Goal: Navigation & Orientation: Find specific page/section

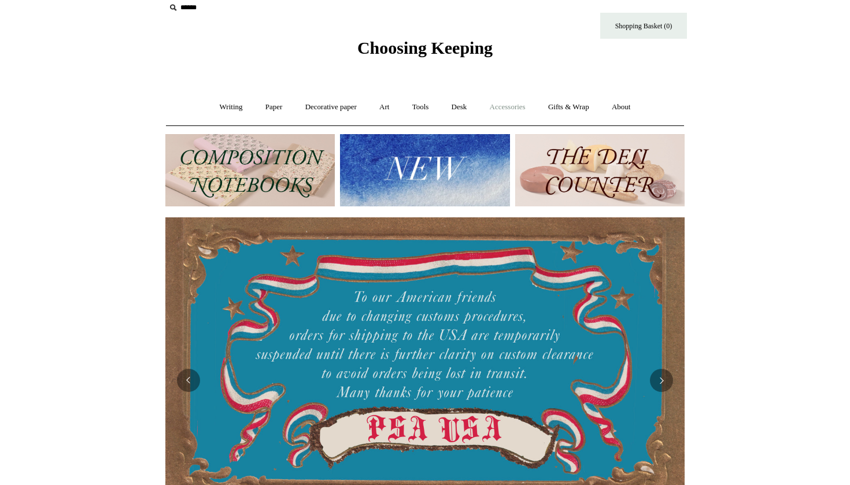
click at [489, 105] on link "Accessories +" at bounding box center [507, 107] width 57 height 31
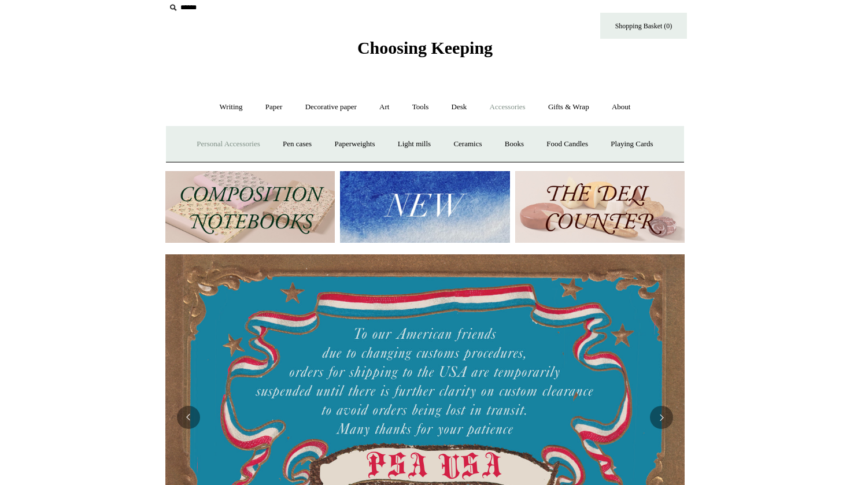
click at [253, 145] on link "Personal Accessories +" at bounding box center [228, 144] width 84 height 31
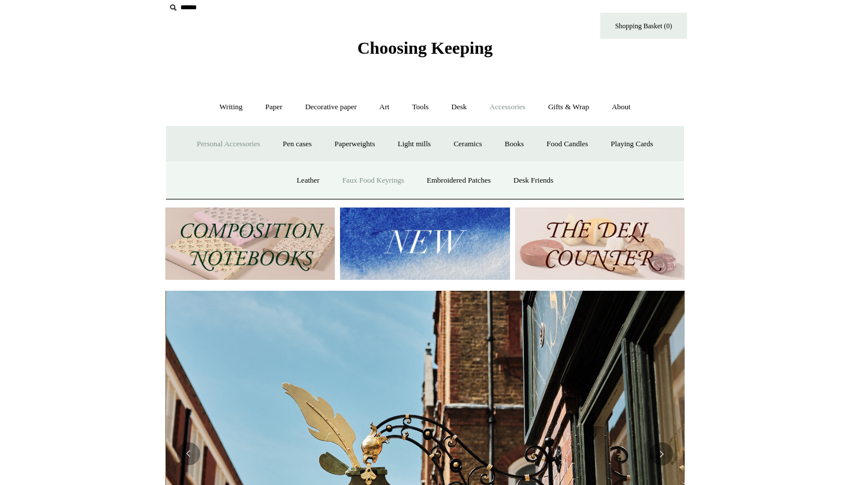
scroll to position [0, 519]
click at [529, 176] on link "Desk Friends" at bounding box center [533, 180] width 61 height 31
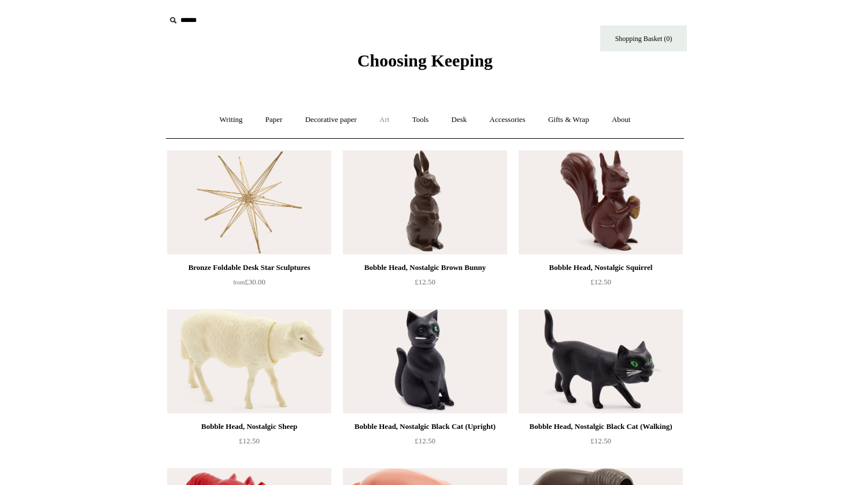
click at [391, 118] on link "Art +" at bounding box center [384, 120] width 31 height 31
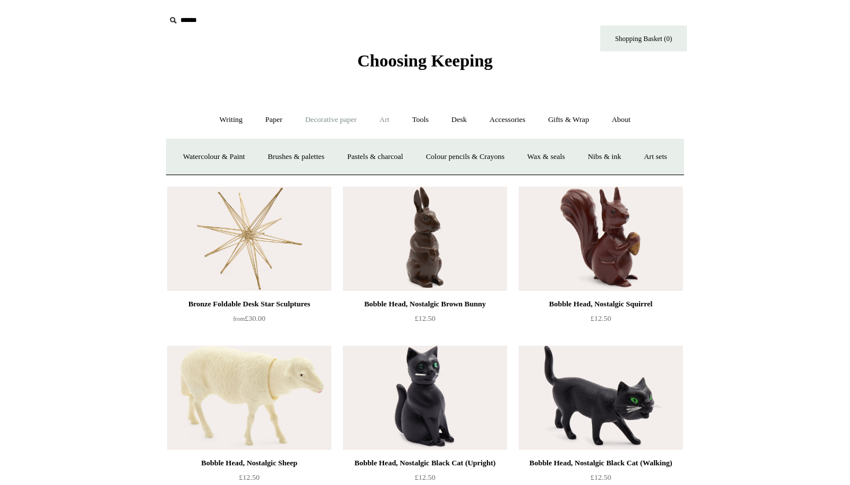
click at [354, 119] on link "Decorative paper +" at bounding box center [331, 120] width 72 height 31
click at [340, 160] on link "Wrapping & decoupage" at bounding box center [313, 157] width 93 height 31
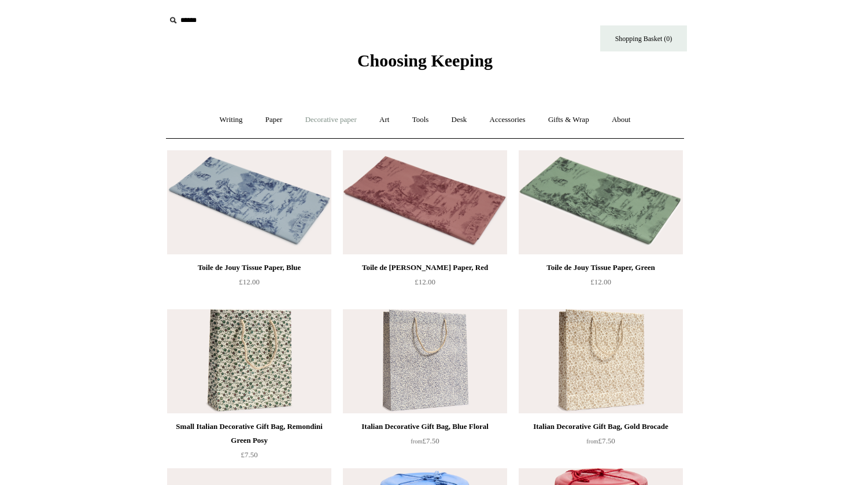
click at [334, 123] on link "Decorative paper +" at bounding box center [331, 120] width 72 height 31
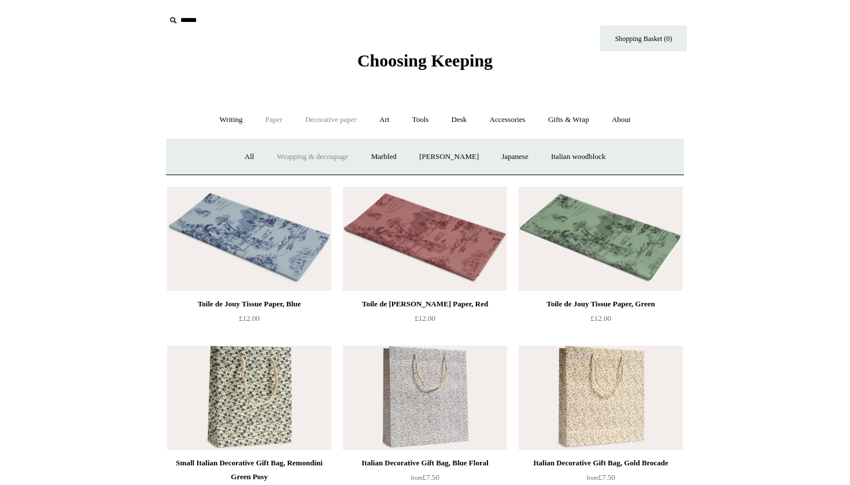
click at [269, 123] on link "Paper +" at bounding box center [274, 120] width 38 height 31
click at [245, 121] on link "Writing +" at bounding box center [231, 120] width 44 height 31
click at [588, 120] on link "Gifts & Wrap +" at bounding box center [569, 120] width 62 height 31
click at [560, 158] on link "Stickers" at bounding box center [545, 157] width 45 height 31
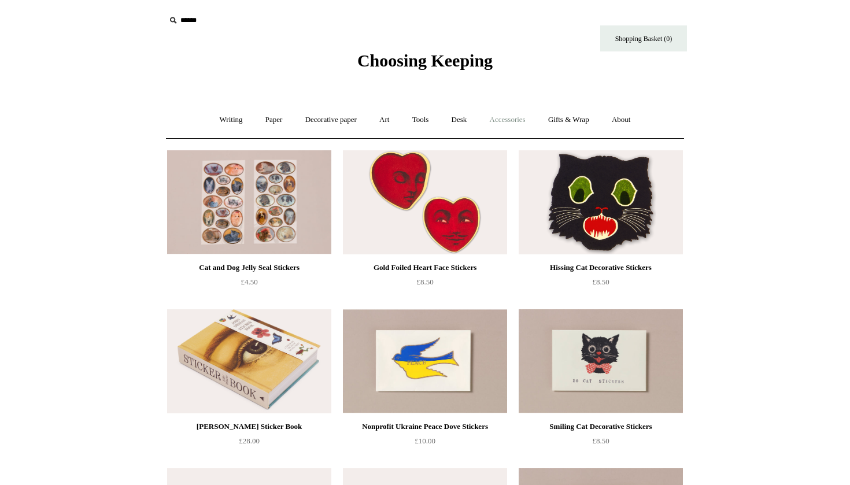
click at [516, 120] on link "Accessories +" at bounding box center [507, 120] width 57 height 31
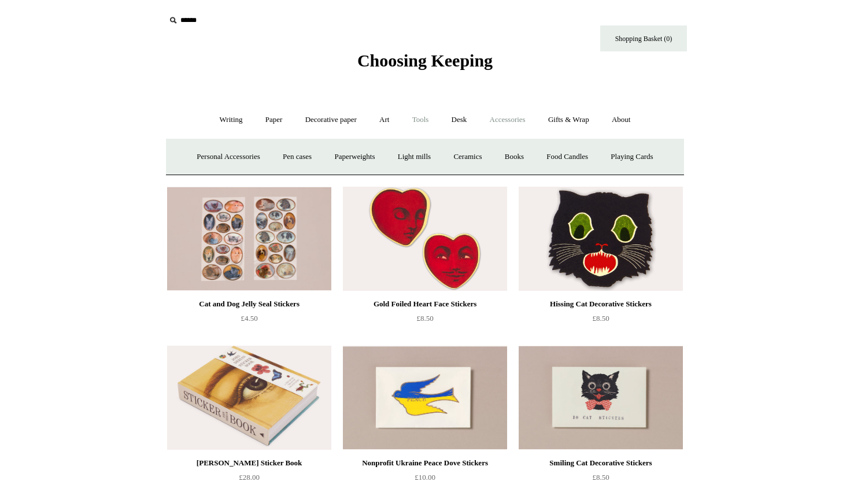
click at [424, 125] on link "Tools +" at bounding box center [421, 120] width 38 height 31
click at [385, 118] on link "Art +" at bounding box center [384, 120] width 31 height 31
click at [467, 113] on link "Desk +" at bounding box center [459, 120] width 36 height 31
click at [496, 119] on link "Accessories +" at bounding box center [507, 120] width 57 height 31
click at [558, 118] on link "Gifts & Wrap +" at bounding box center [569, 120] width 62 height 31
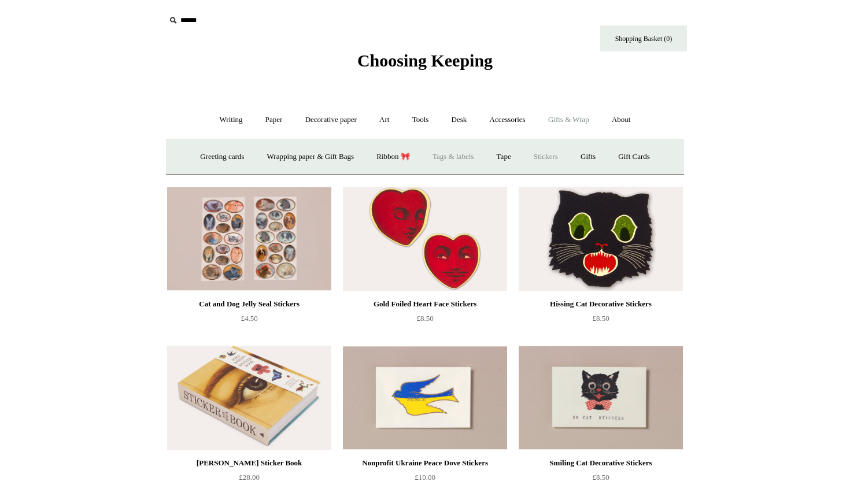
click at [459, 159] on link "Tags & labels" at bounding box center [453, 157] width 62 height 31
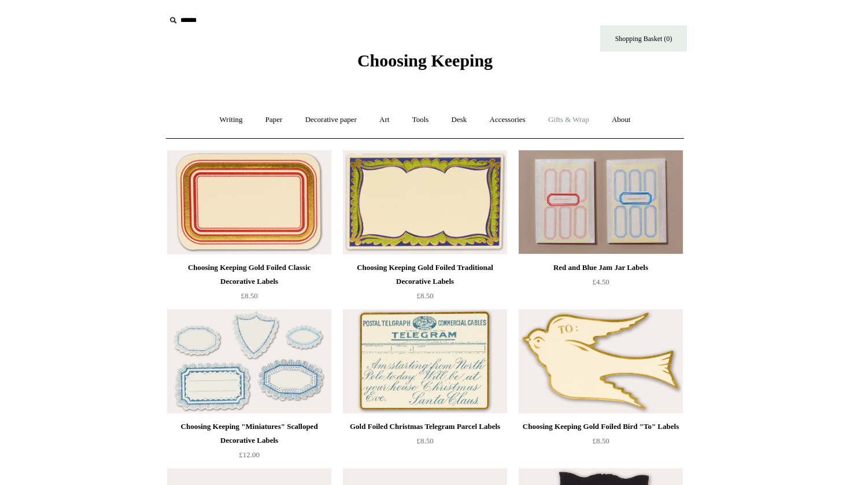
click at [555, 118] on link "Gifts & Wrap +" at bounding box center [569, 120] width 62 height 31
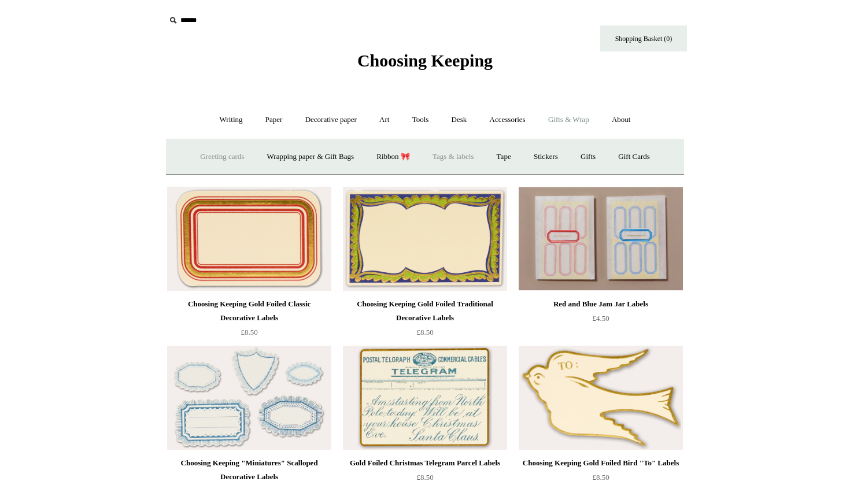
click at [215, 161] on link "Greeting cards +" at bounding box center [222, 157] width 65 height 31
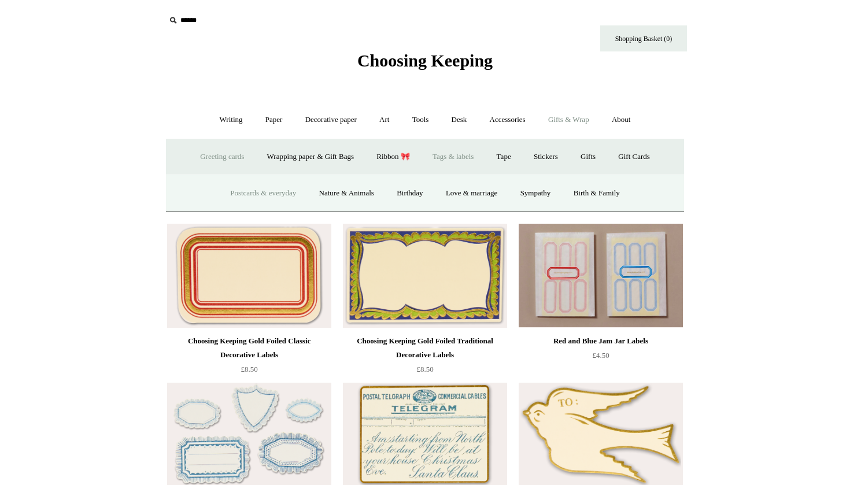
click at [276, 198] on link "Postcards & everyday" at bounding box center [263, 193] width 87 height 31
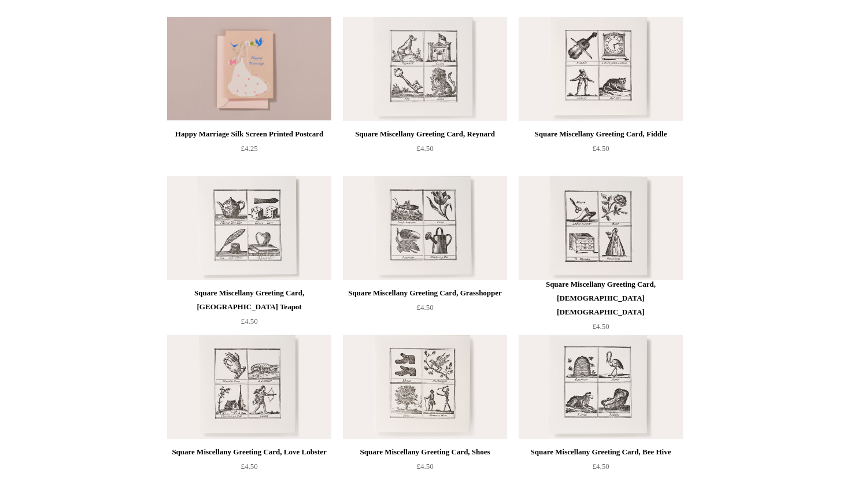
scroll to position [655, 0]
